Goal: Information Seeking & Learning: Learn about a topic

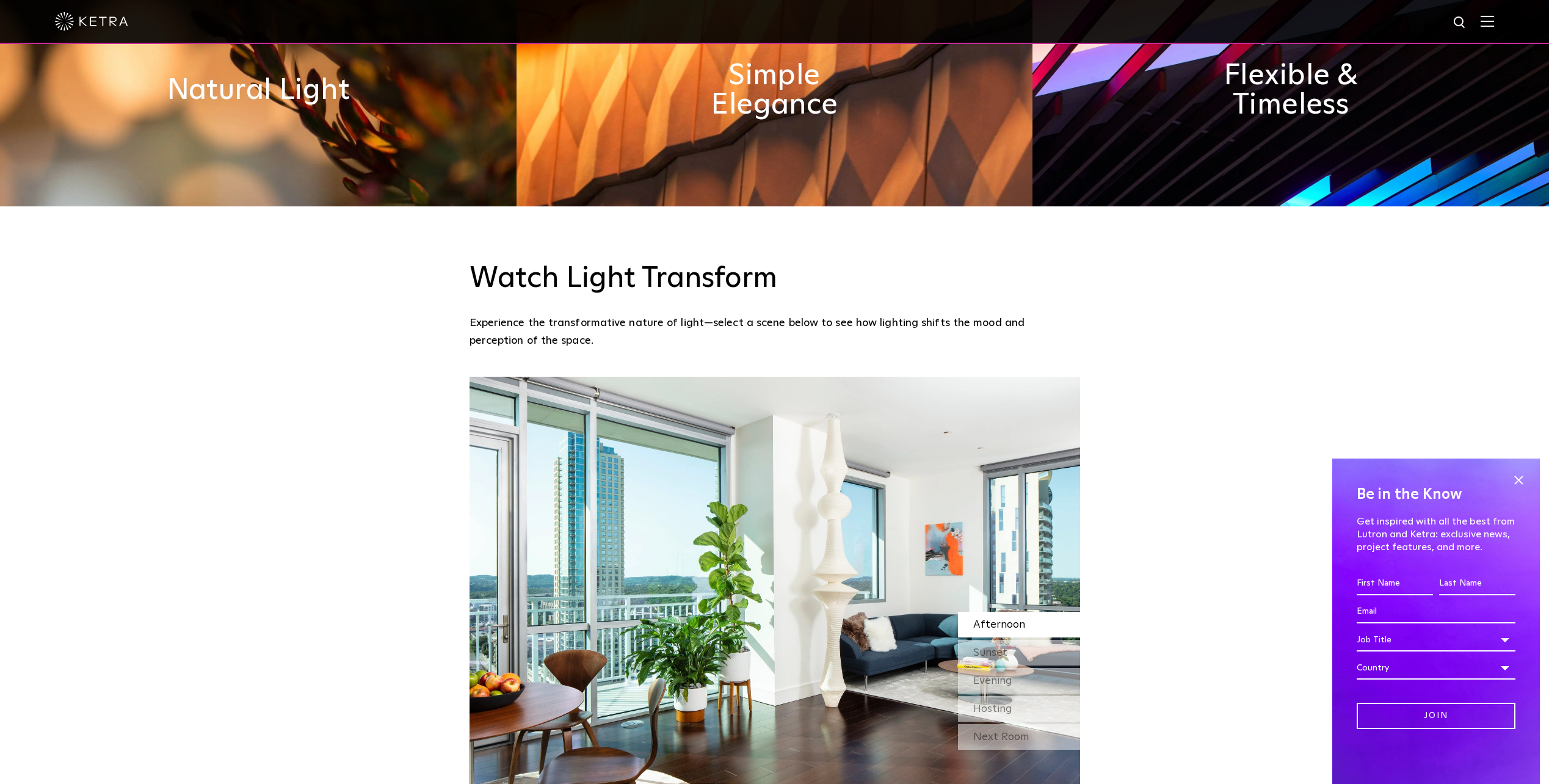
scroll to position [1099, 0]
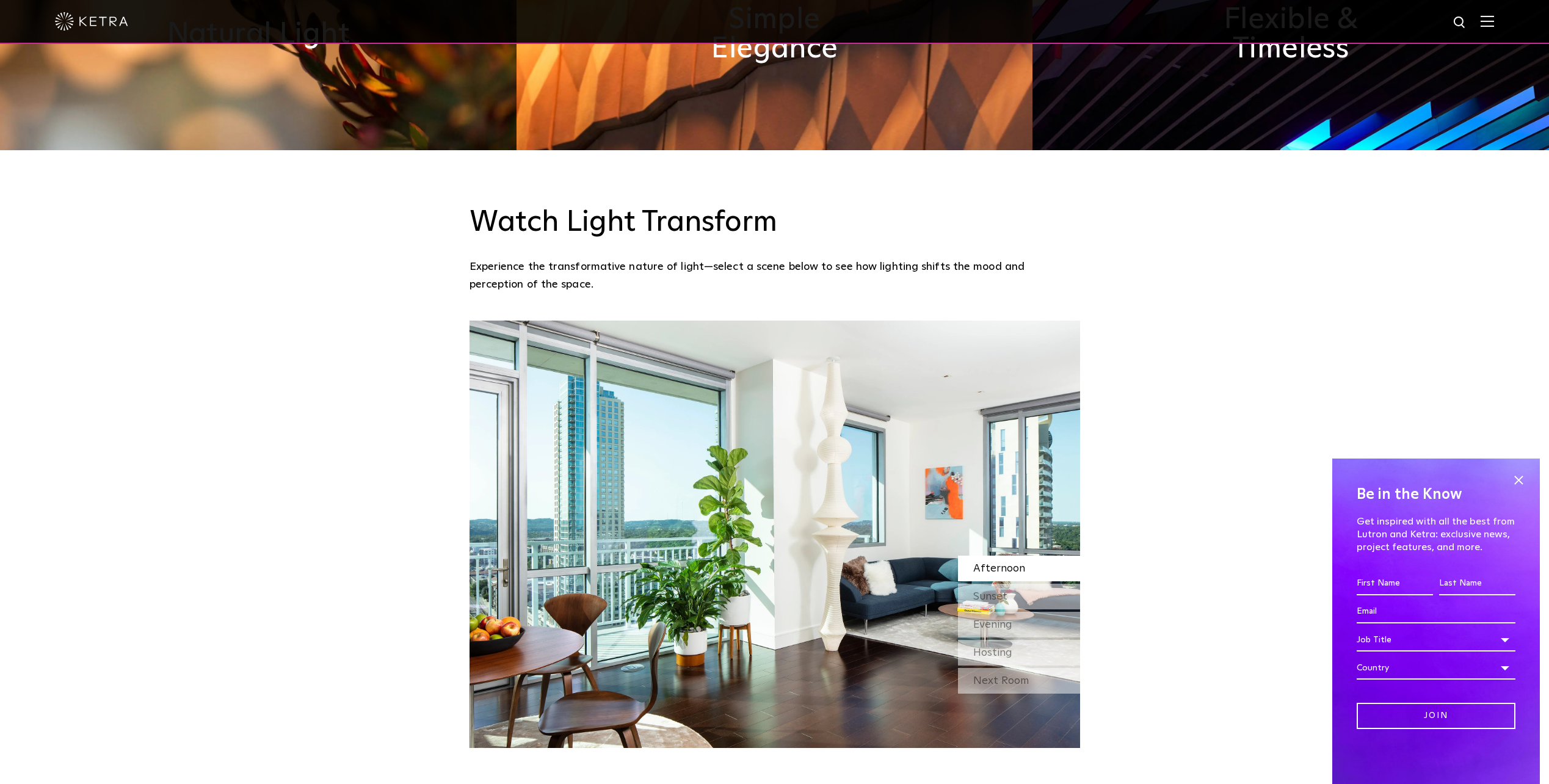
click at [1494, 22] on img at bounding box center [1487, 21] width 13 height 11
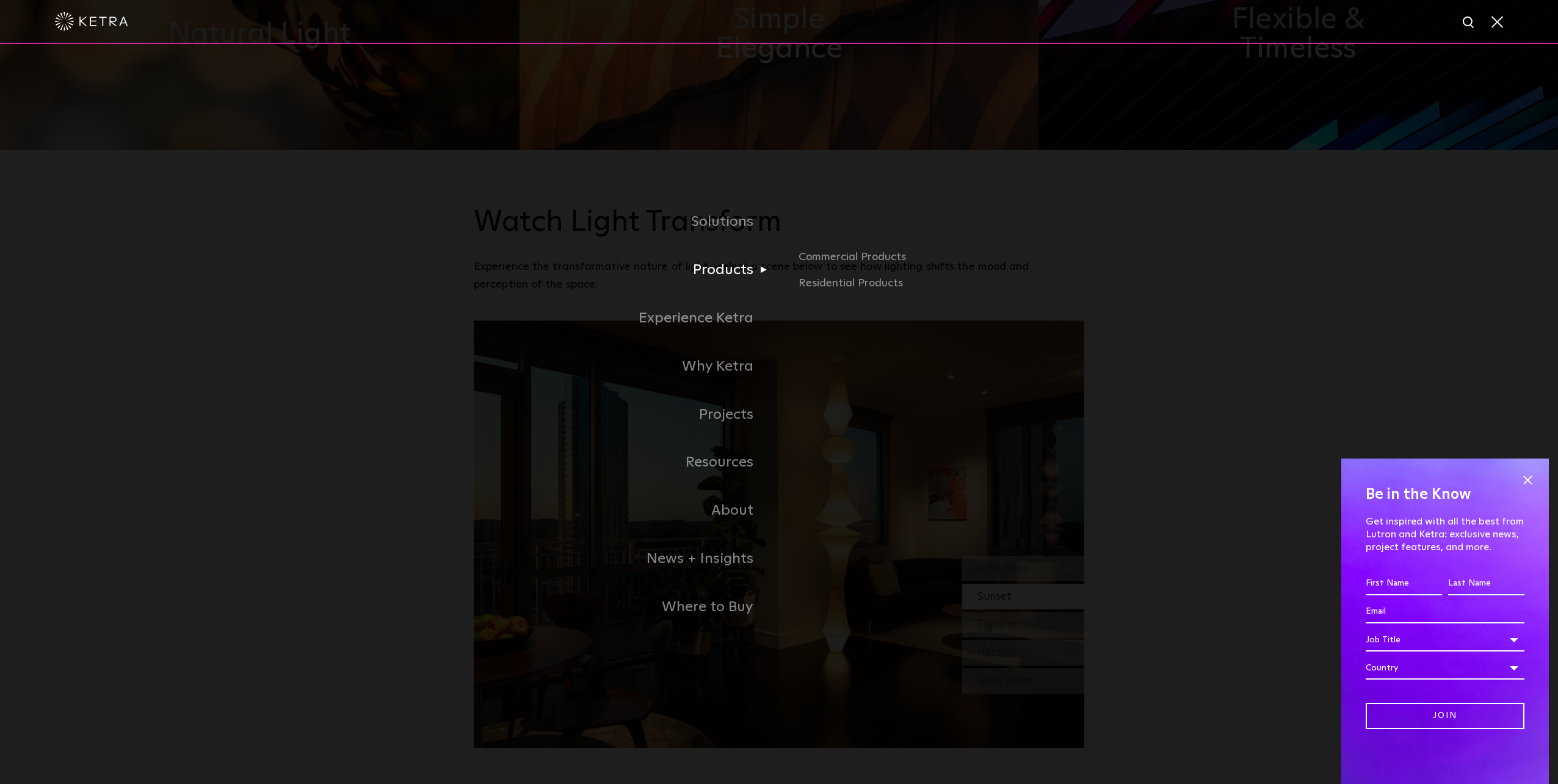
click at [762, 272] on link "Products" at bounding box center [627, 269] width 305 height 48
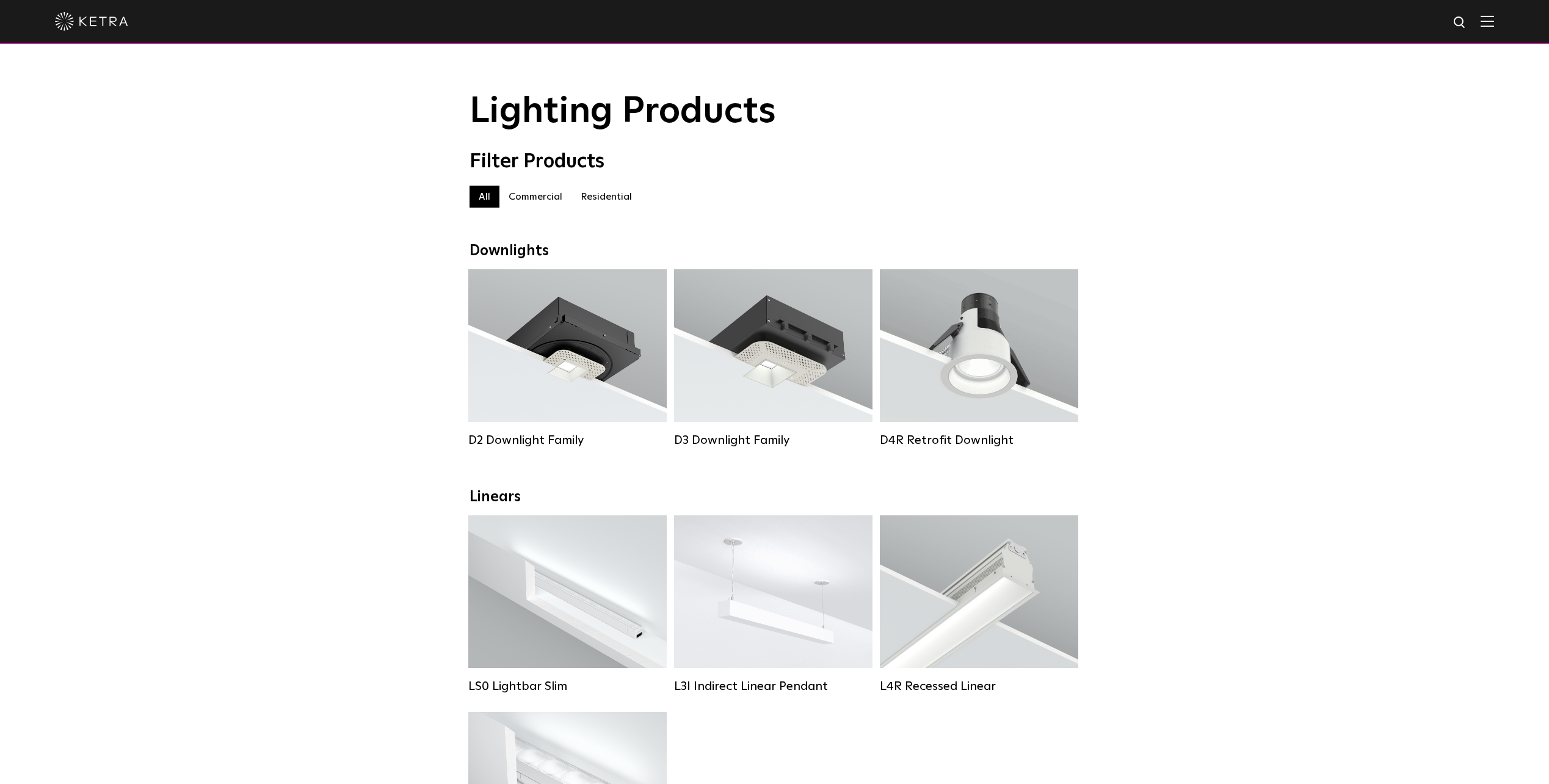
click at [609, 201] on label "Residential" at bounding box center [606, 196] width 69 height 22
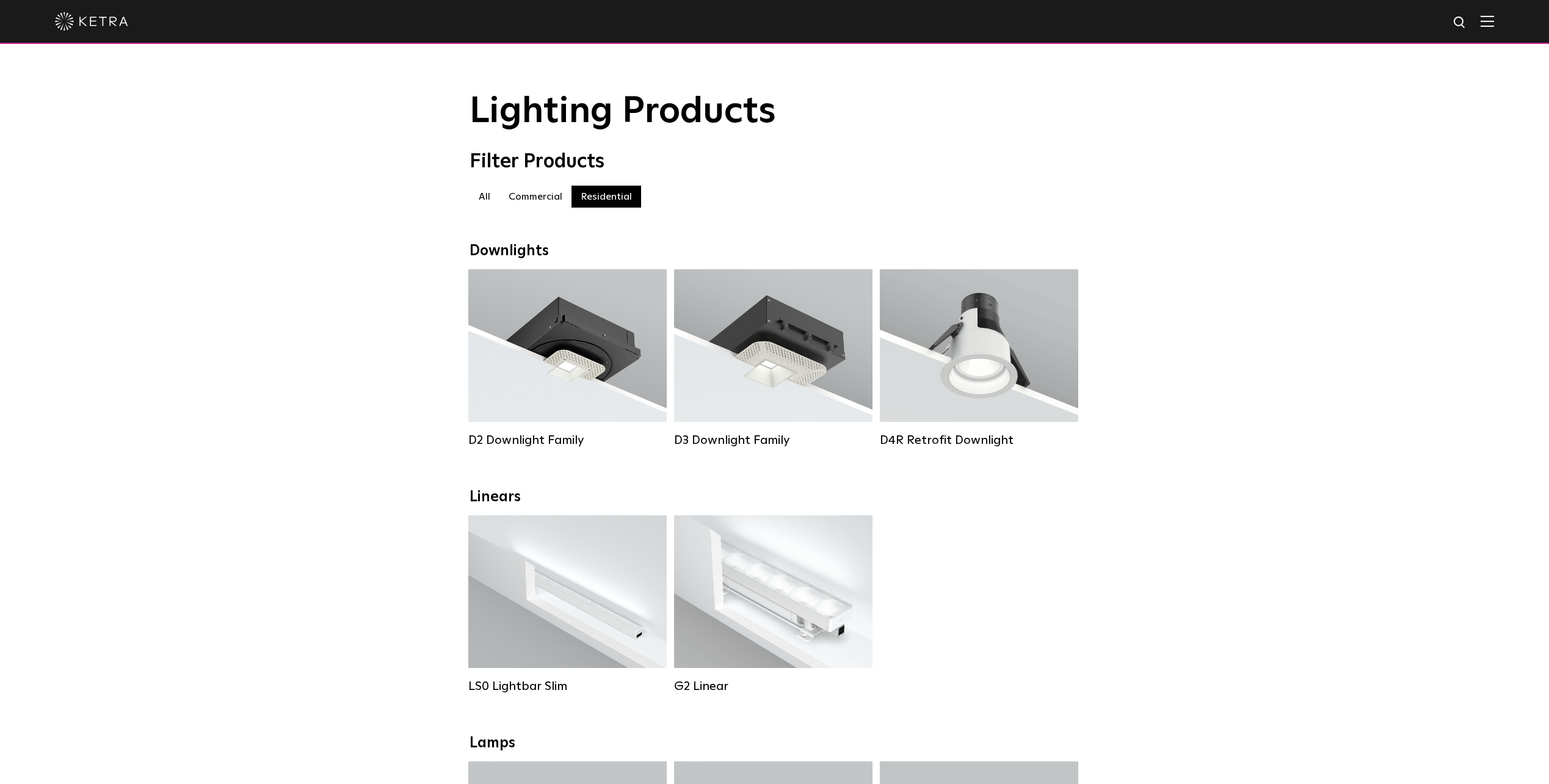
click at [70, 20] on img at bounding box center [91, 21] width 73 height 18
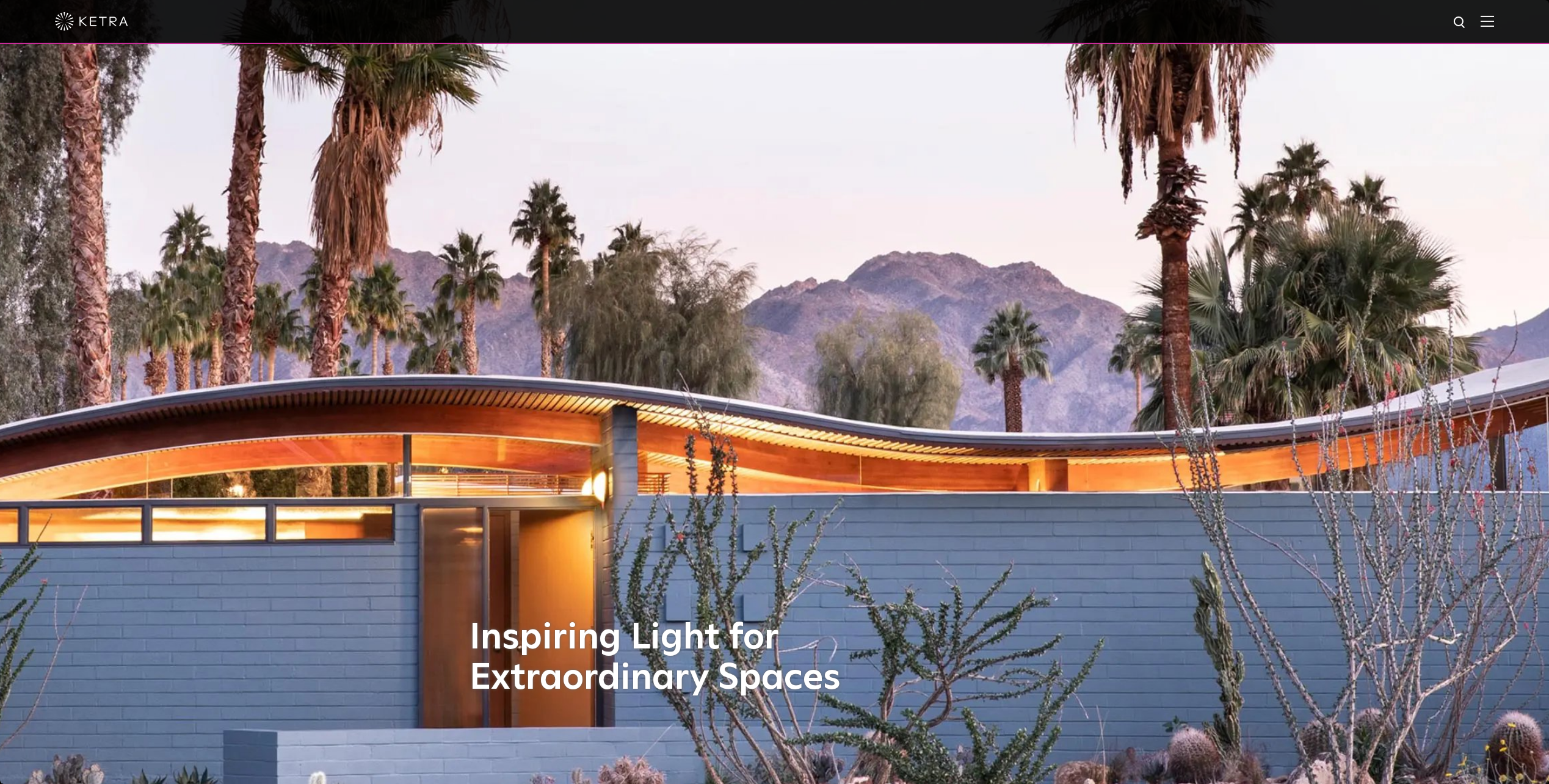
click at [90, 23] on img at bounding box center [91, 21] width 73 height 18
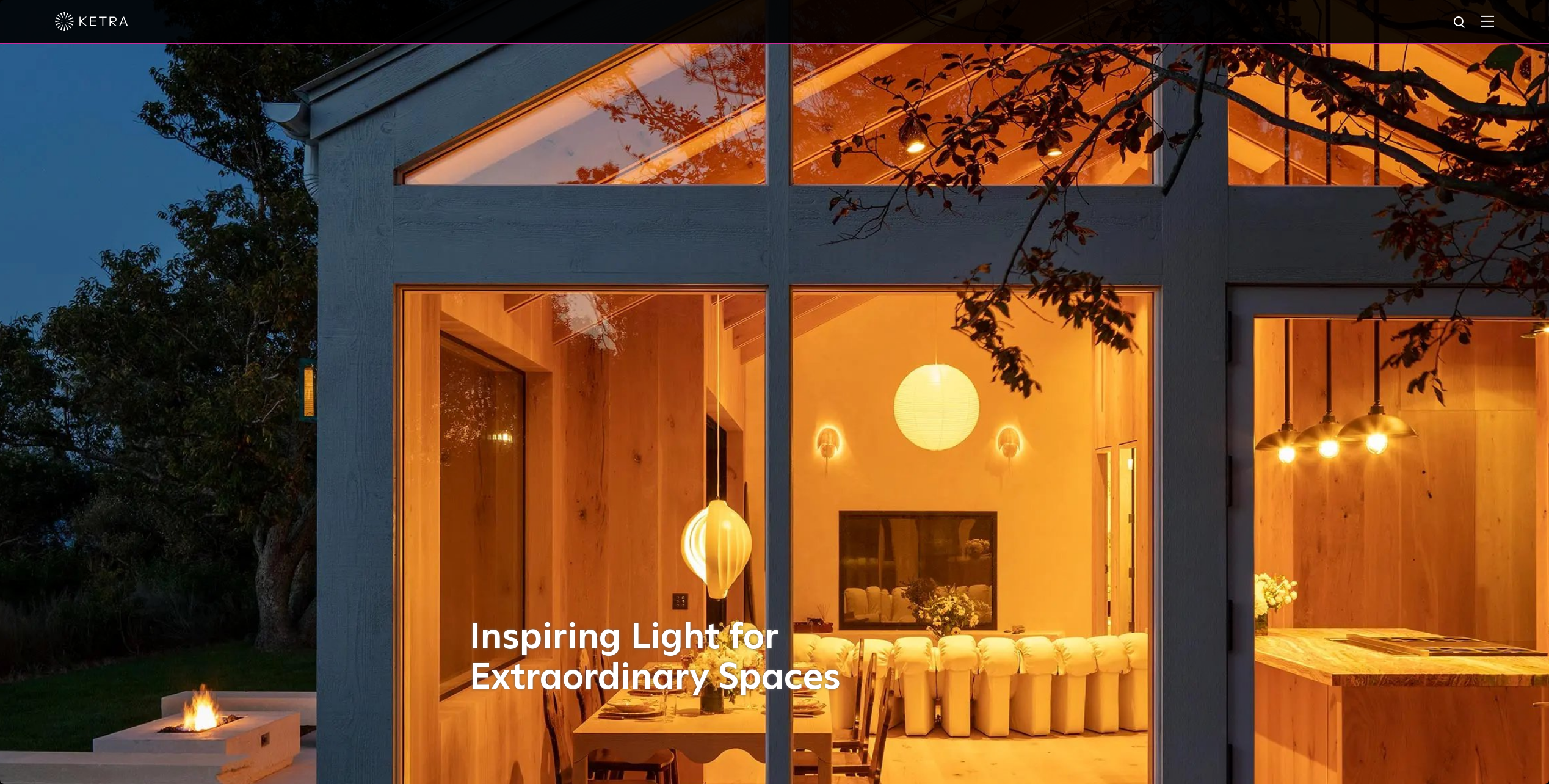
click at [1494, 23] on img at bounding box center [1487, 21] width 13 height 11
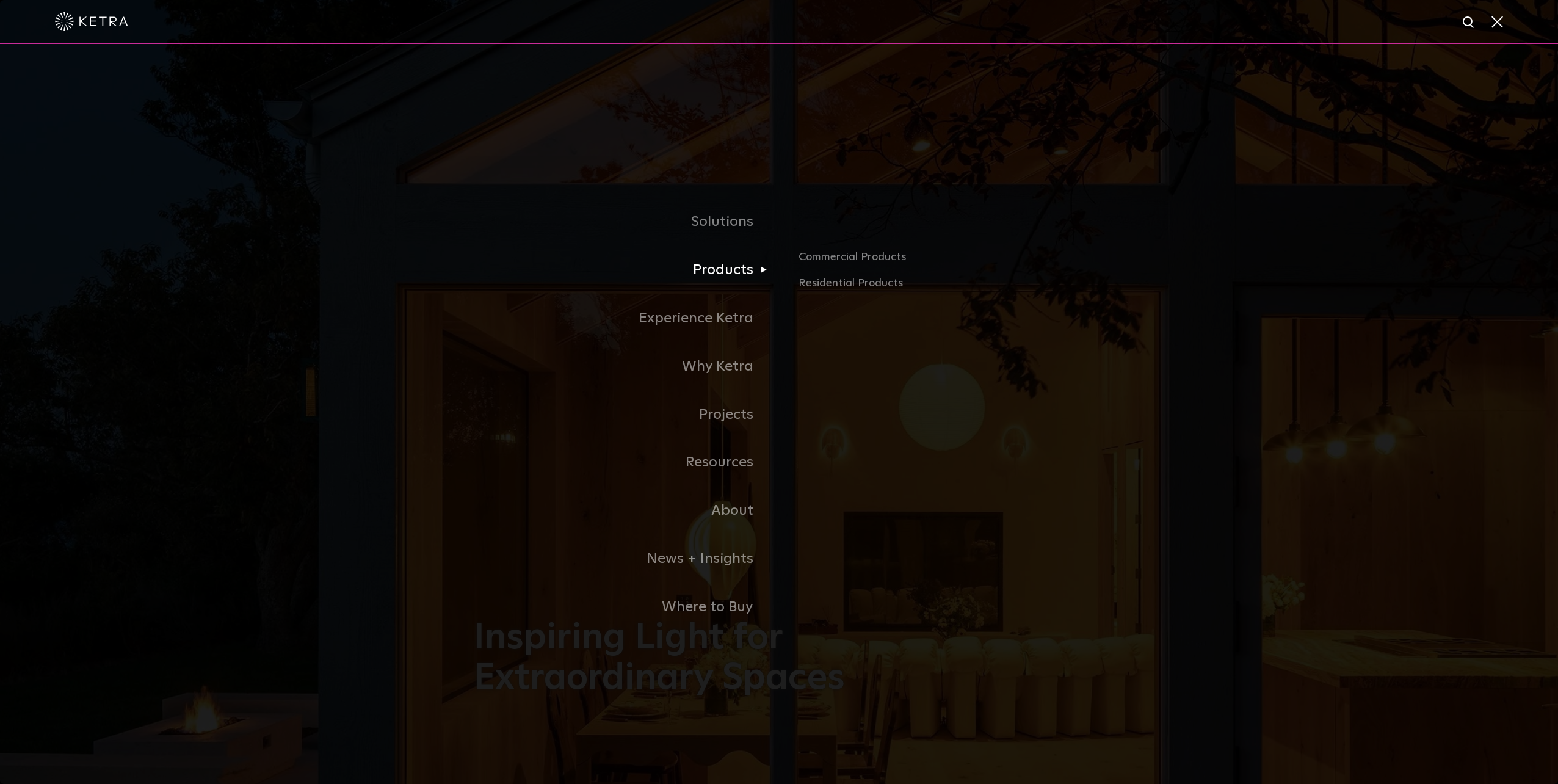
click at [725, 273] on link "Products" at bounding box center [627, 269] width 305 height 48
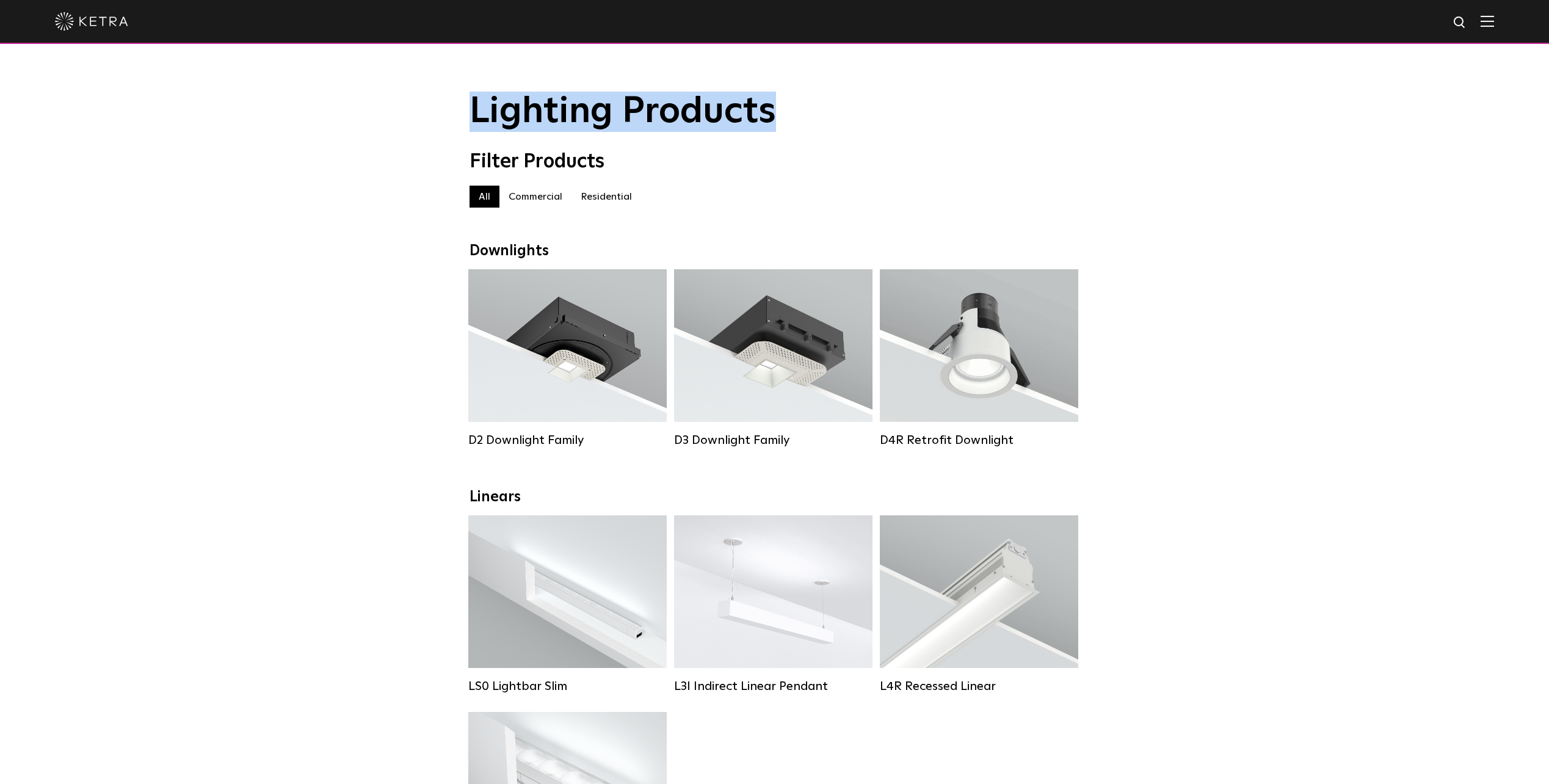
drag, startPoint x: 469, startPoint y: 122, endPoint x: 772, endPoint y: 122, distance: 303.0
click at [772, 122] on div "Lighting Products" at bounding box center [775, 112] width 636 height 40
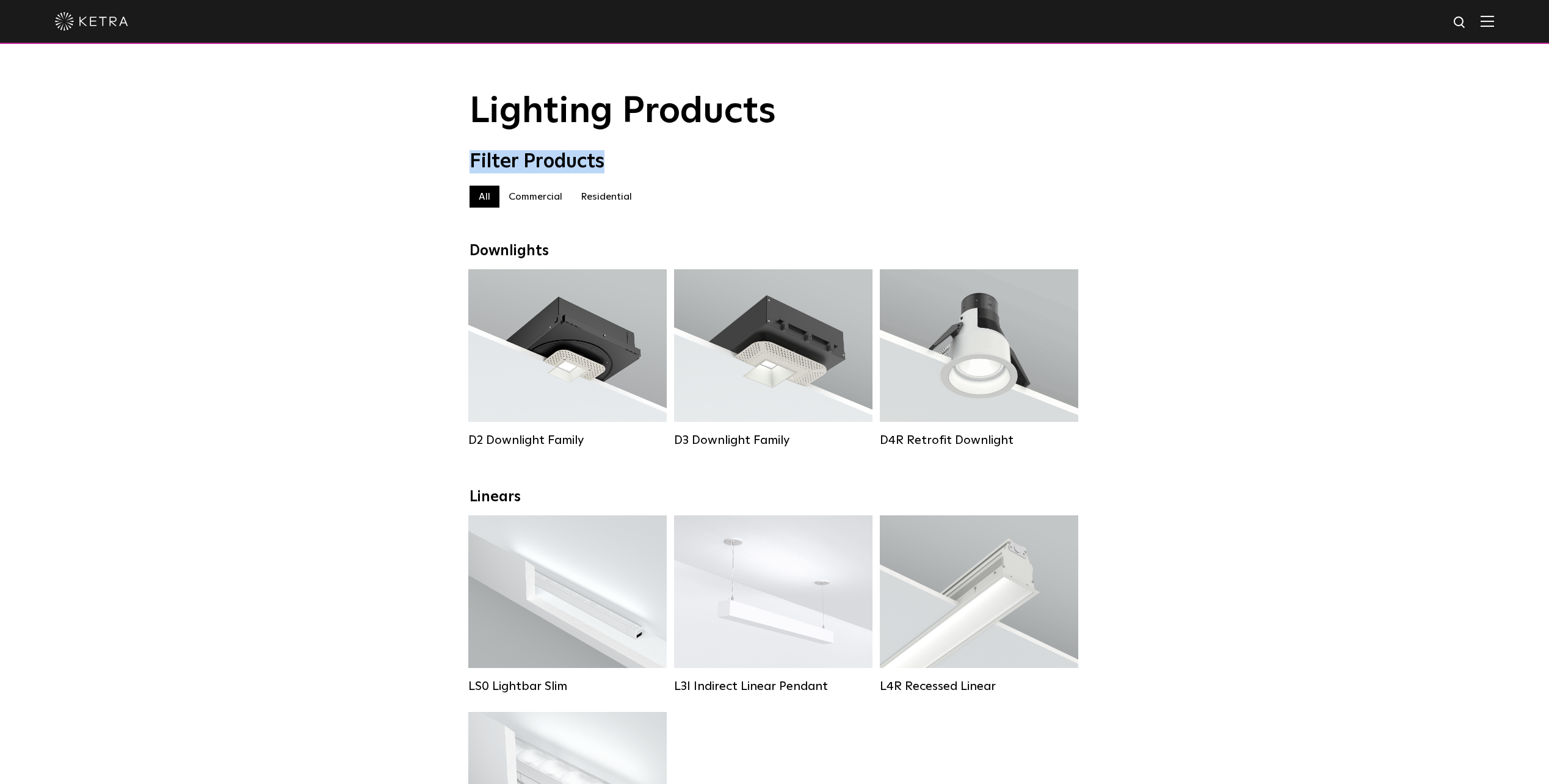
drag, startPoint x: 476, startPoint y: 164, endPoint x: 663, endPoint y: 164, distance: 187.0
click at [663, 164] on div "Filter Products All All Commercial Residential" at bounding box center [775, 184] width 636 height 69
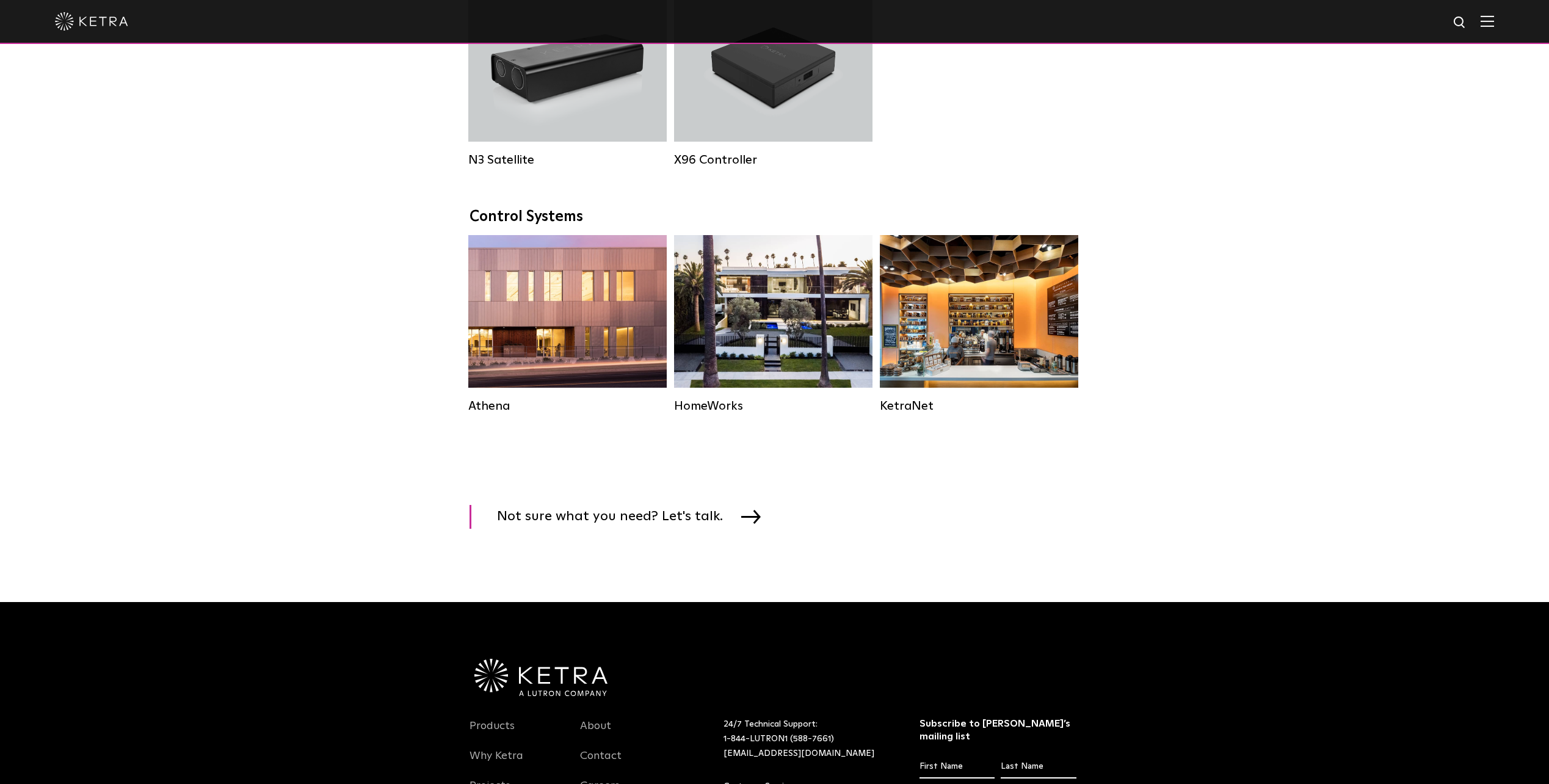
scroll to position [1643, 0]
